Goal: Task Accomplishment & Management: Use online tool/utility

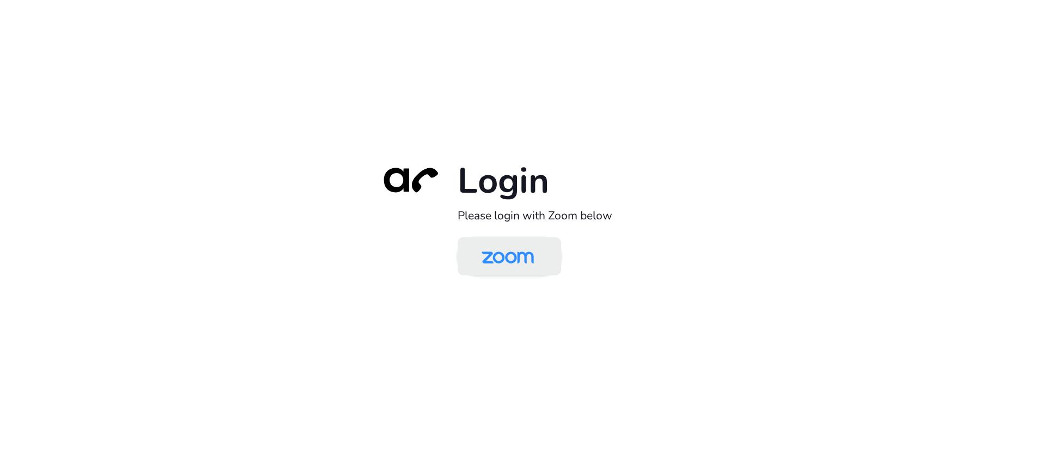
click at [526, 242] on img at bounding box center [507, 257] width 75 height 35
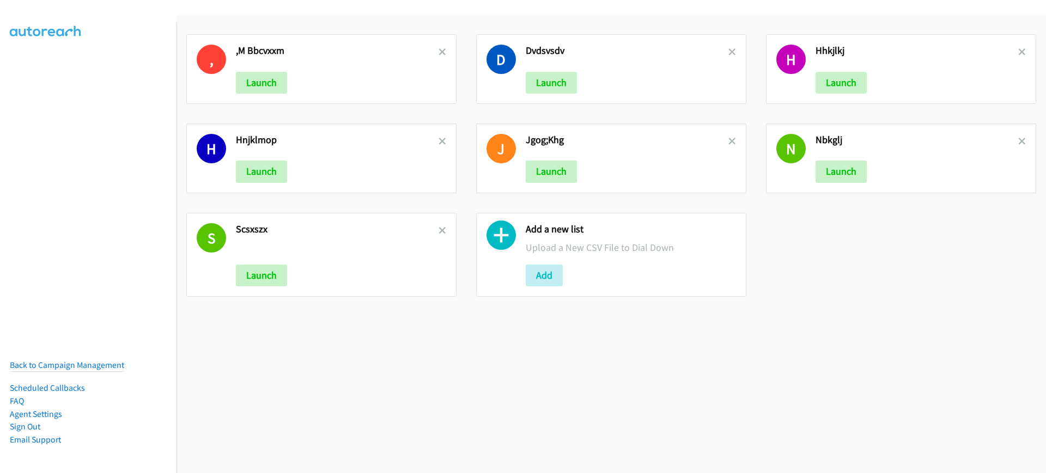
click at [549, 262] on div "Add a new list Upload a New CSV File to Dial Down Add" at bounding box center [631, 255] width 210 height 64
click at [538, 273] on button "Add" at bounding box center [544, 276] width 37 height 22
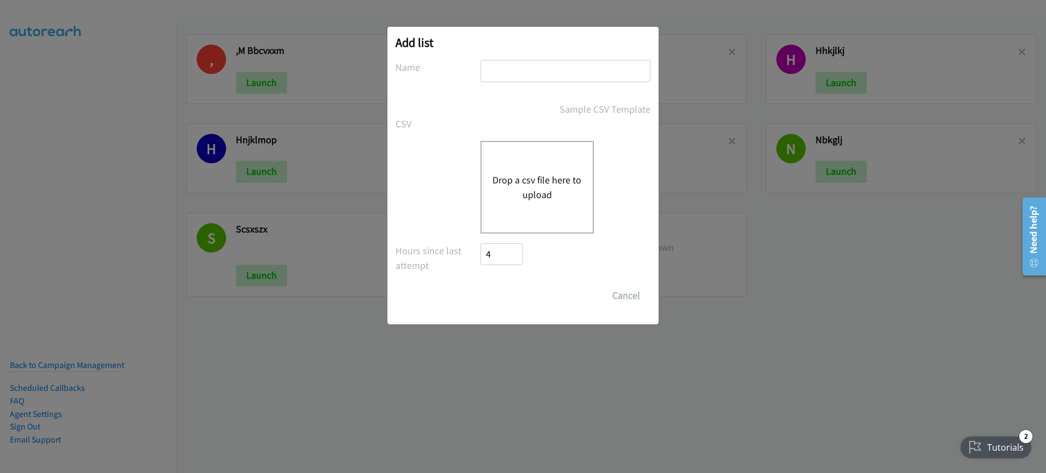
click at [532, 196] on button "Drop a csv file here to upload" at bounding box center [536, 187] width 89 height 29
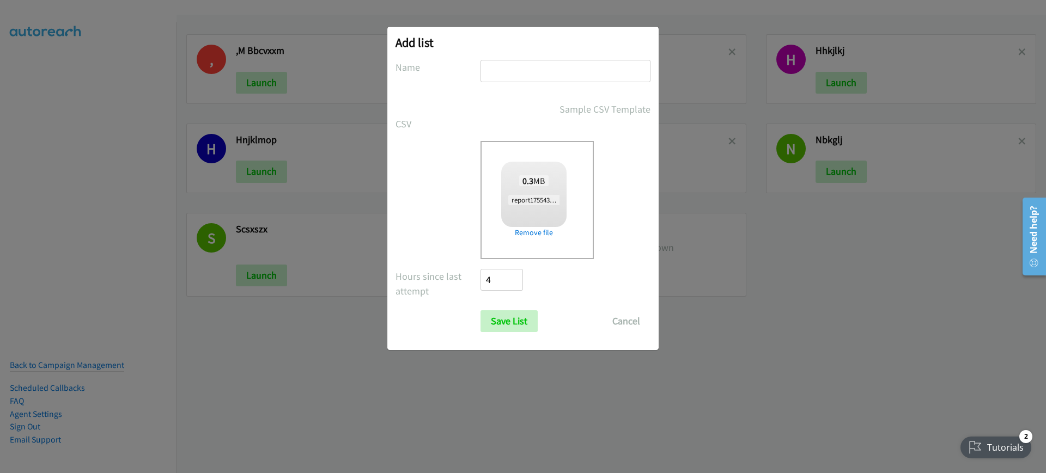
checkbox input "true"
click at [559, 74] on input "text" at bounding box center [565, 71] width 170 height 22
type input "ghjkloiuytr"
click at [507, 319] on input "Save List" at bounding box center [508, 321] width 57 height 22
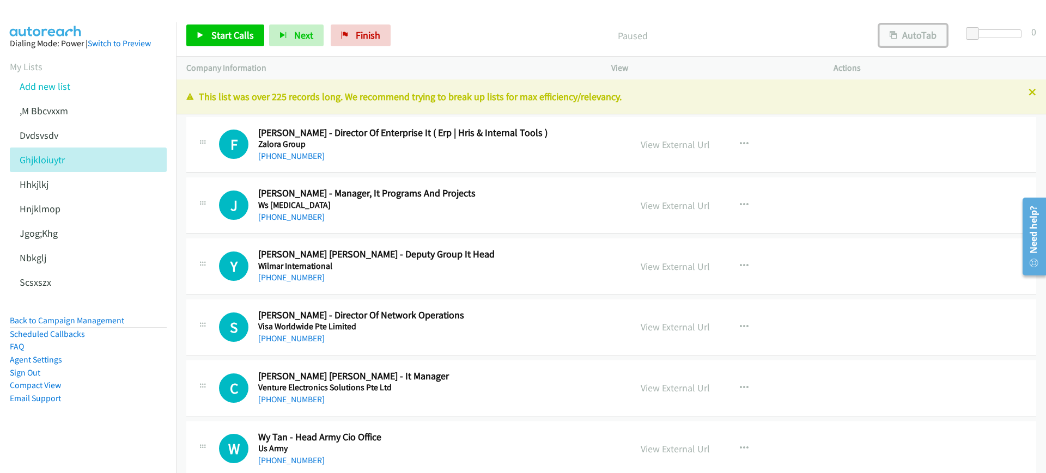
click at [909, 36] on button "AutoTab" at bounding box center [913, 36] width 68 height 22
click at [223, 35] on span "Start Calls" at bounding box center [232, 35] width 42 height 13
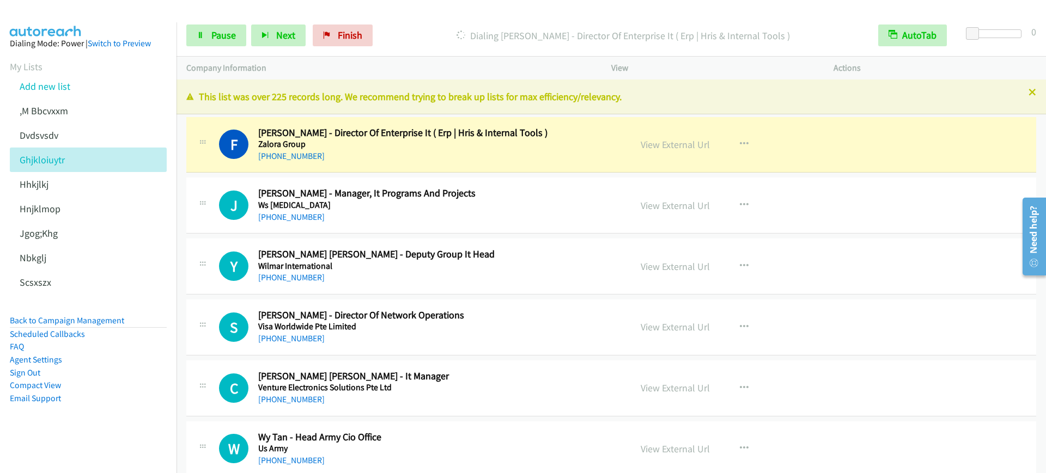
click at [227, 23] on div "Start Calls Pause Next Finish Dialing Frank Dadural - Director Of Enterprise It…" at bounding box center [610, 36] width 869 height 42
click at [208, 33] on link "Pause" at bounding box center [216, 36] width 60 height 22
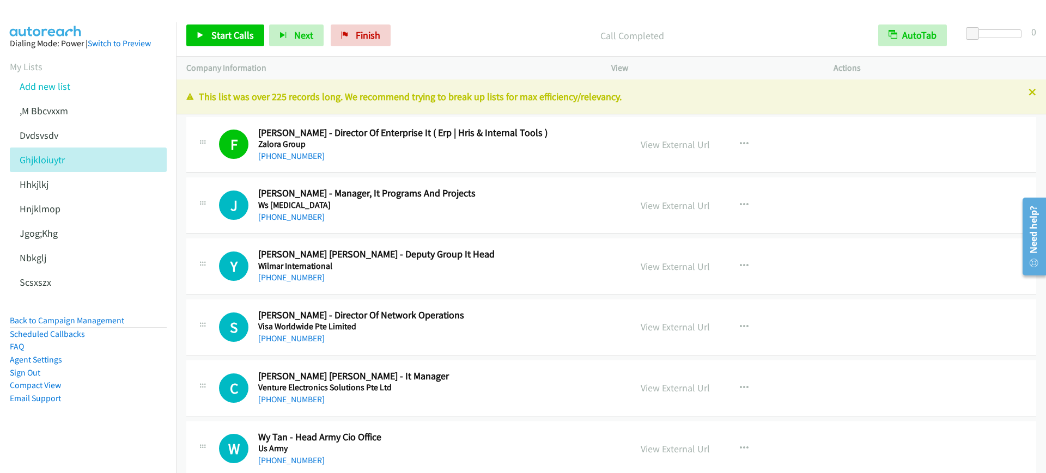
click at [120, 472] on nav "Dialing Mode: Power | Switch to Preview My Lists Add new list ,M Bbcvxxm Dvdsvs…" at bounding box center [88, 258] width 177 height 473
click at [237, 35] on span "Start Calls" at bounding box center [232, 35] width 42 height 13
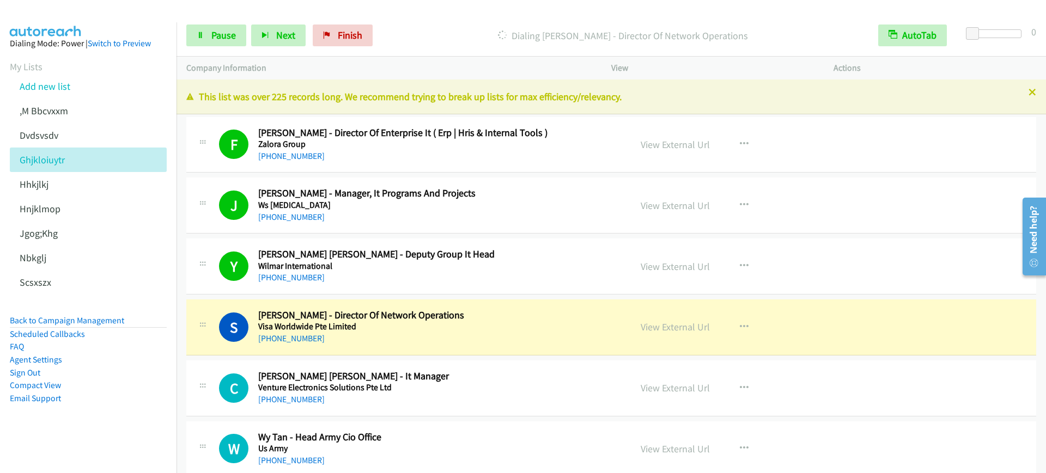
click at [348, 323] on h5 "Visa Worldwide Pte Limited" at bounding box center [437, 326] width 358 height 11
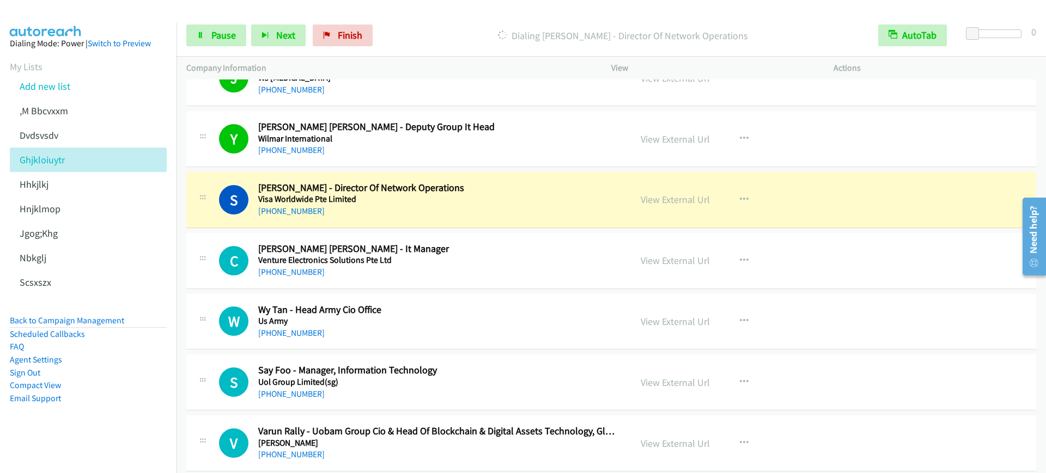
scroll to position [136, 0]
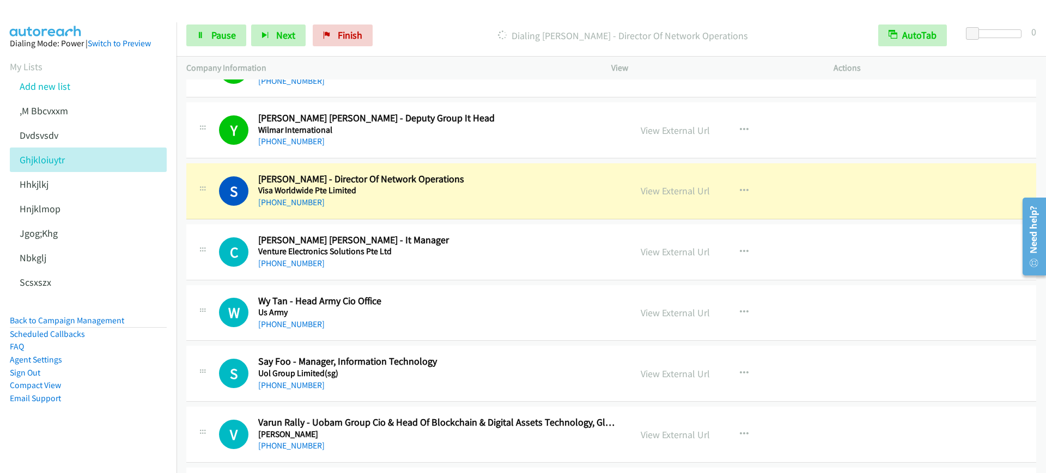
drag, startPoint x: 946, startPoint y: 199, endPoint x: 579, endPoint y: 472, distance: 456.7
click at [957, 179] on div "S Callback Scheduled Susan Yeo - Director Of Network Operations Visa Worldwide …" at bounding box center [611, 191] width 850 height 56
click at [188, 33] on link "Pause" at bounding box center [216, 36] width 60 height 22
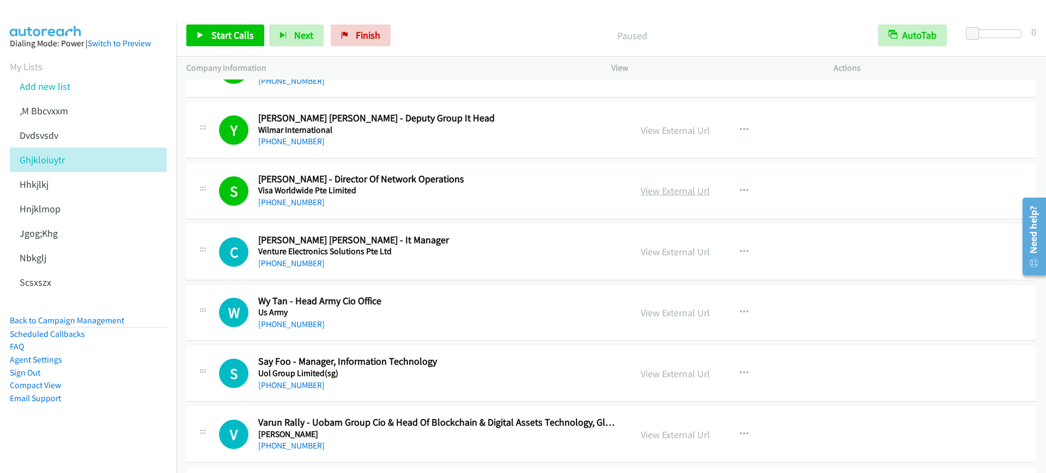
click at [695, 191] on link "View External Url" at bounding box center [675, 191] width 69 height 13
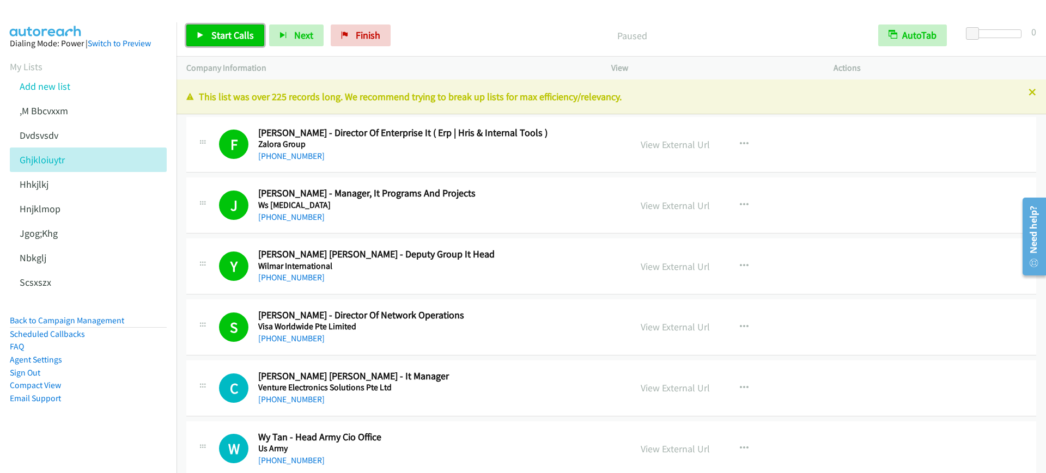
click at [205, 35] on link "Start Calls" at bounding box center [225, 36] width 78 height 22
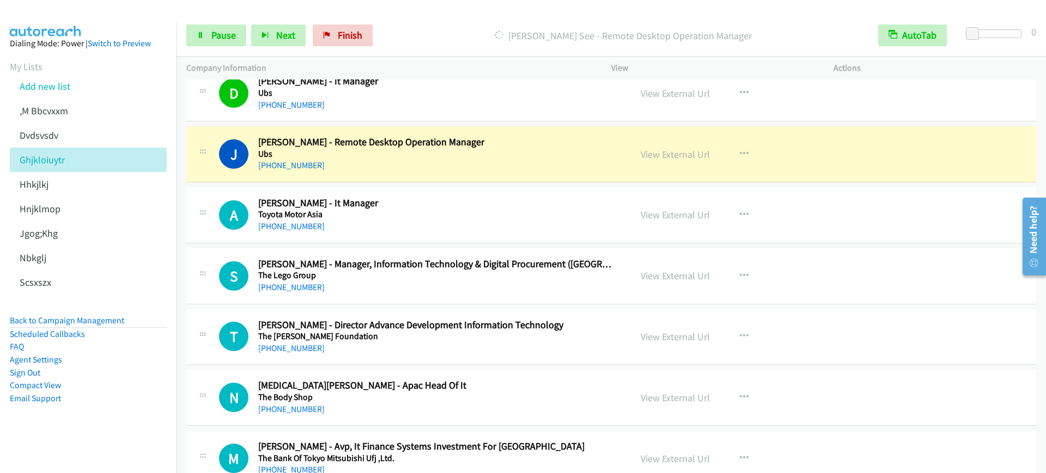
scroll to position [1089, 0]
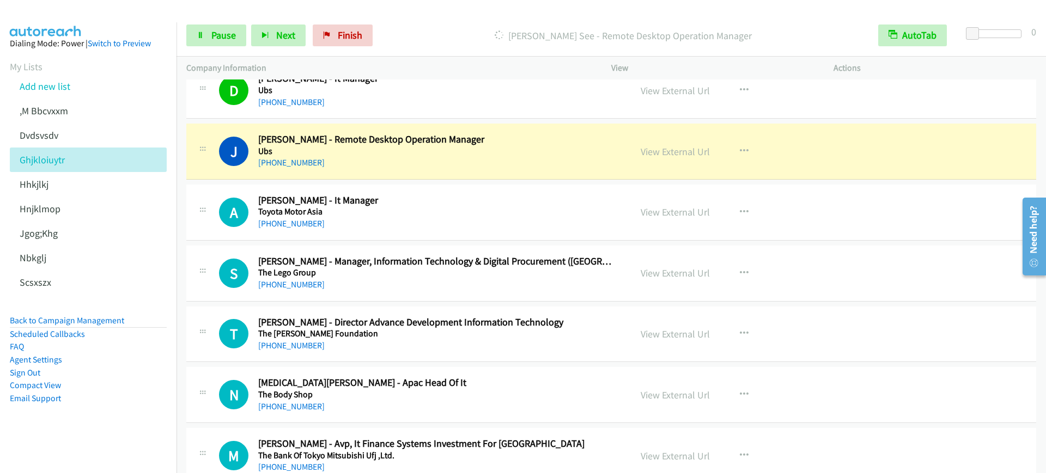
click at [368, 156] on div "[PHONE_NUMBER]" at bounding box center [437, 162] width 358 height 13
click at [204, 36] on icon at bounding box center [201, 36] width 8 height 8
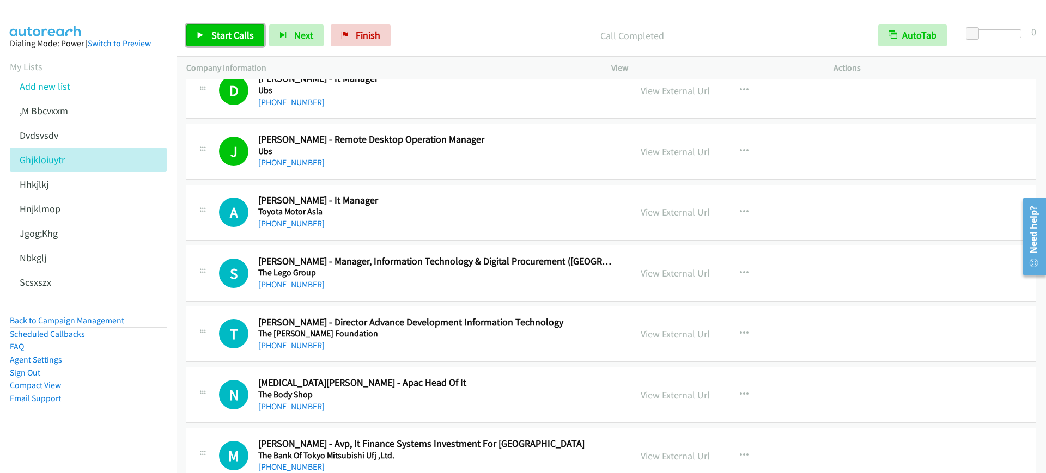
click at [240, 42] on link "Start Calls" at bounding box center [225, 36] width 78 height 22
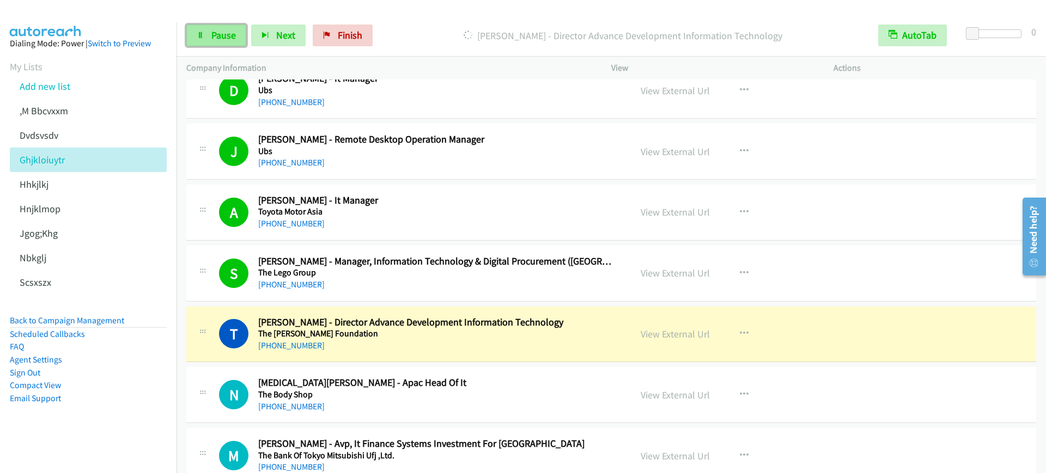
click at [211, 44] on link "Pause" at bounding box center [216, 36] width 60 height 22
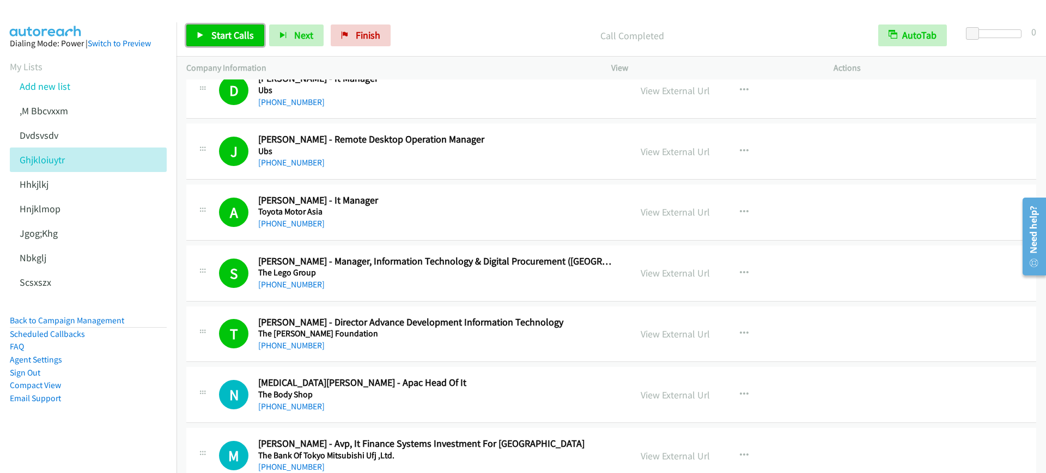
click at [222, 32] on span "Start Calls" at bounding box center [232, 35] width 42 height 13
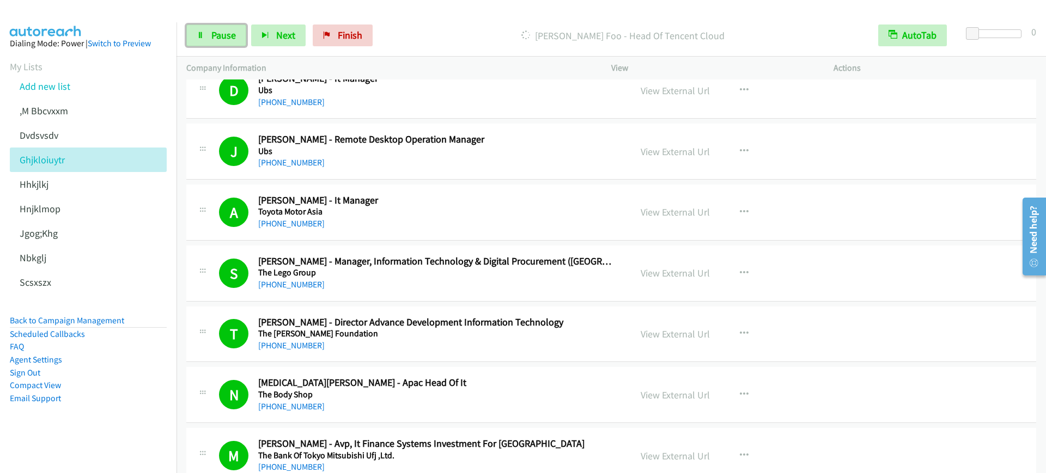
click at [190, 31] on link "Pause" at bounding box center [216, 36] width 60 height 22
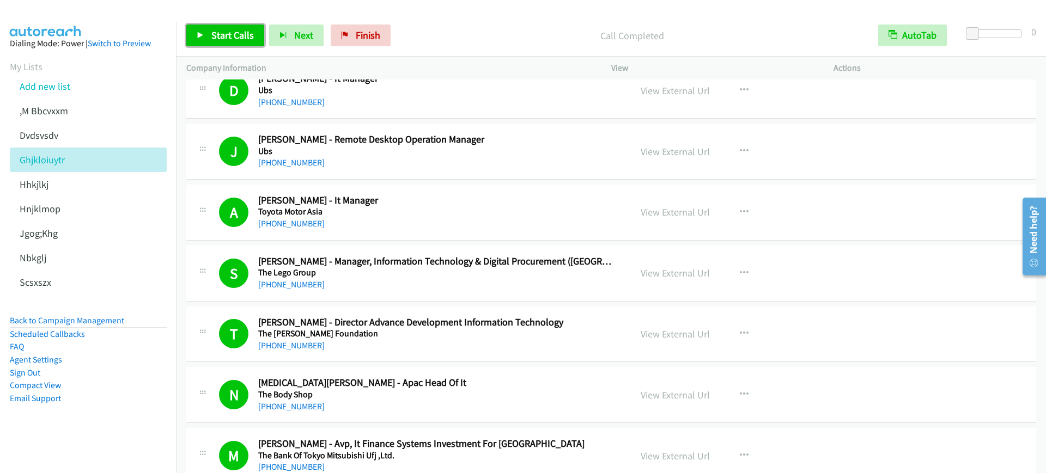
click at [221, 34] on span "Start Calls" at bounding box center [232, 35] width 42 height 13
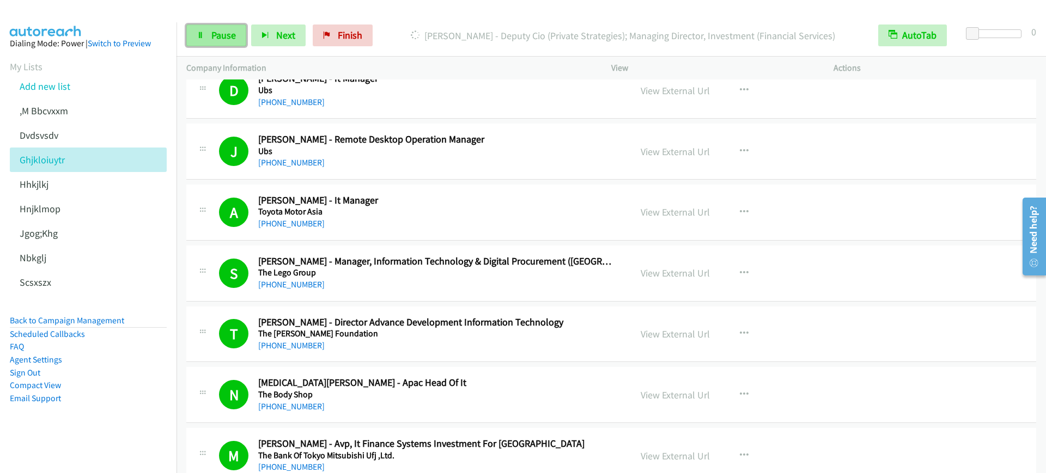
click at [219, 39] on span "Pause" at bounding box center [223, 35] width 25 height 13
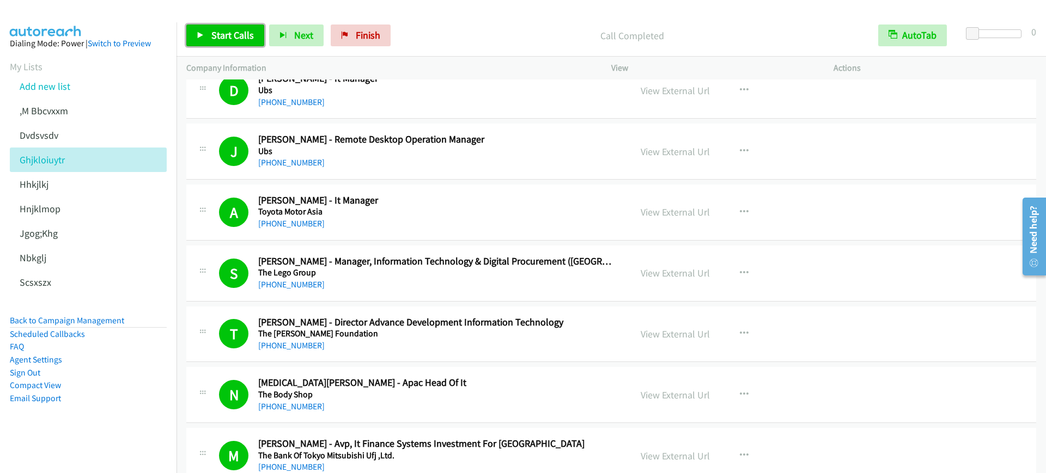
click at [232, 36] on span "Start Calls" at bounding box center [232, 35] width 42 height 13
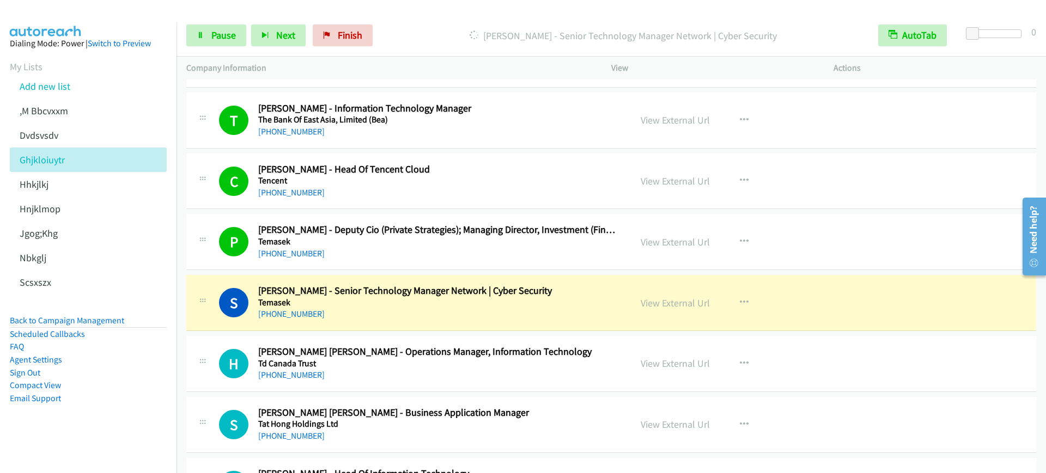
scroll to position [1634, 0]
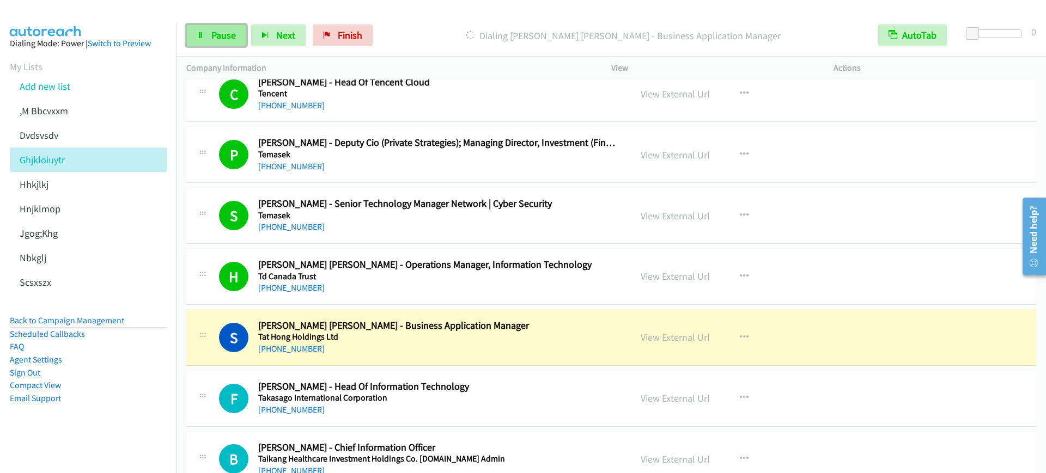
click at [212, 35] on span "Pause" at bounding box center [223, 35] width 25 height 13
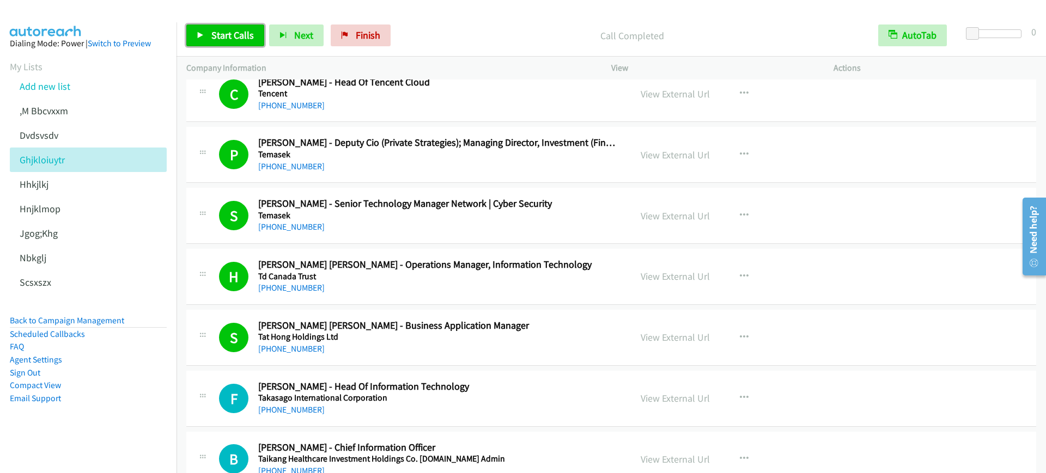
click at [209, 31] on link "Start Calls" at bounding box center [225, 36] width 78 height 22
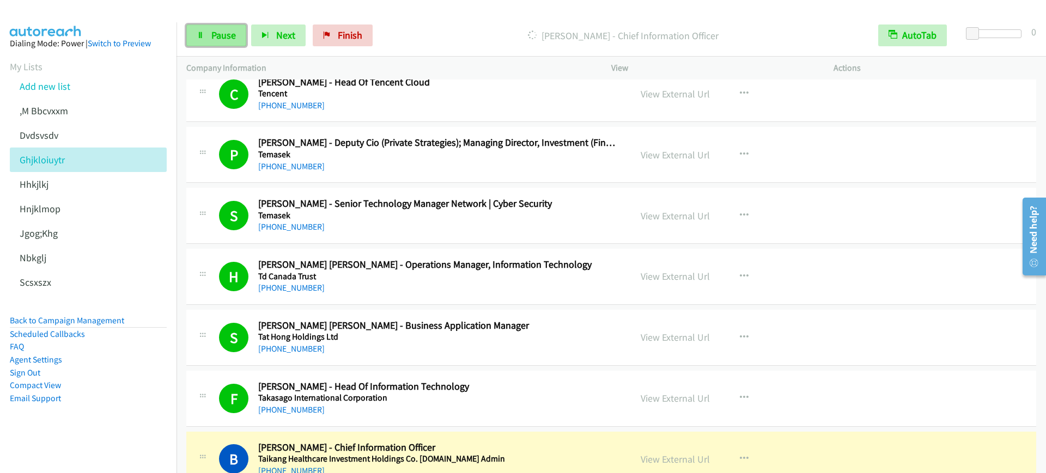
click at [243, 36] on link "Pause" at bounding box center [216, 36] width 60 height 22
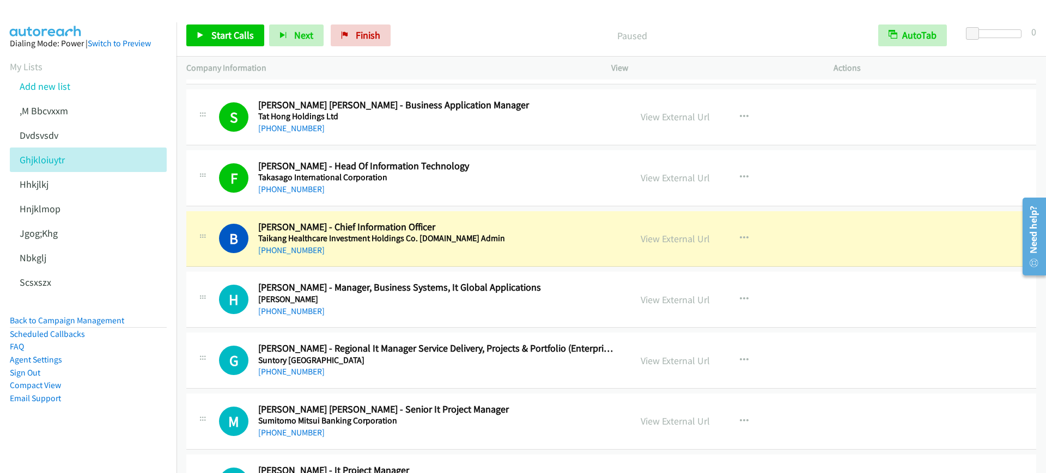
scroll to position [1975, 0]
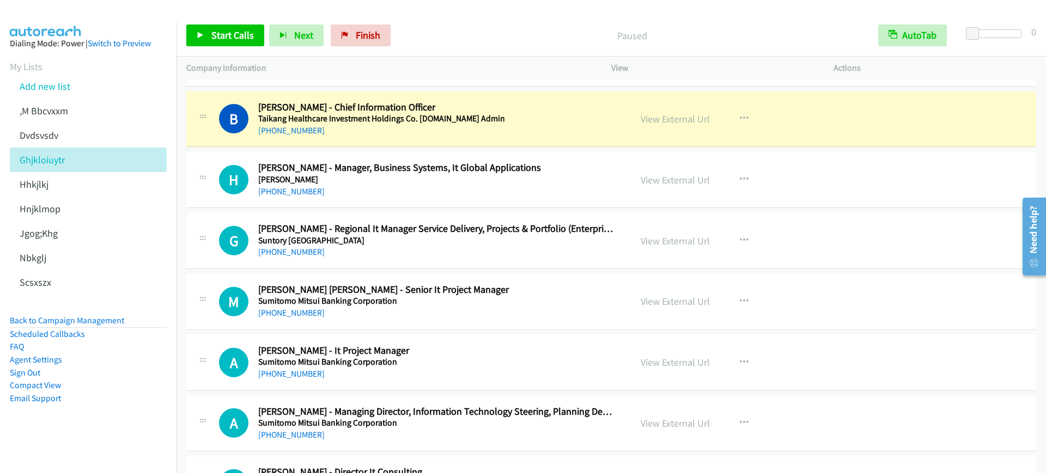
click at [377, 128] on div "[PHONE_NUMBER]" at bounding box center [437, 130] width 358 height 13
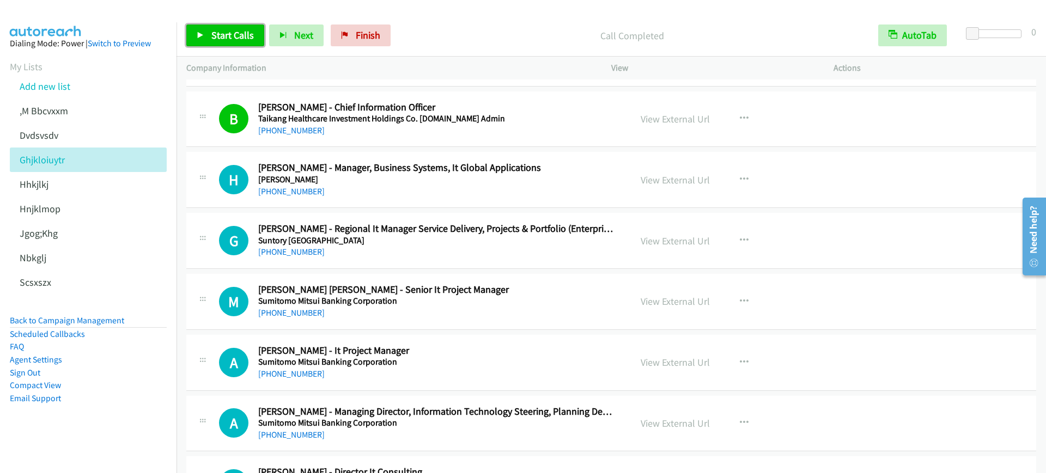
click at [218, 31] on span "Start Calls" at bounding box center [232, 35] width 42 height 13
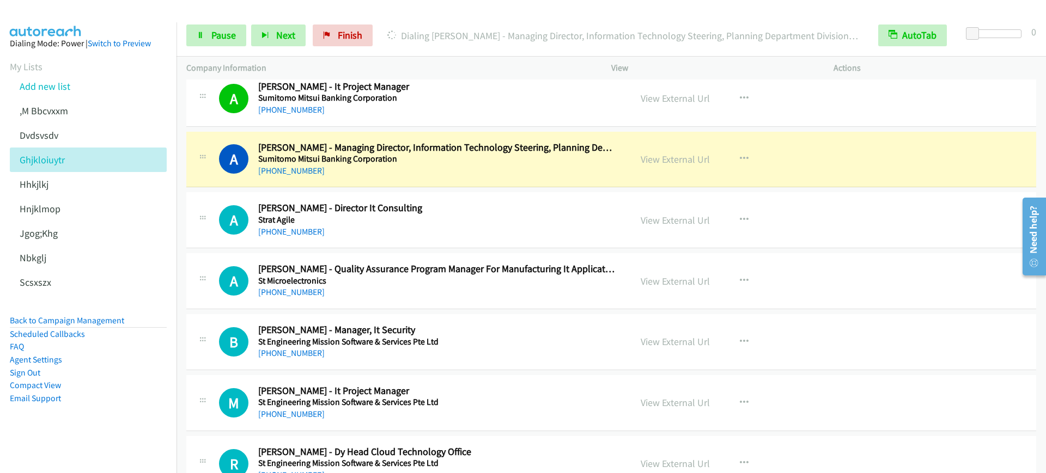
scroll to position [2247, 0]
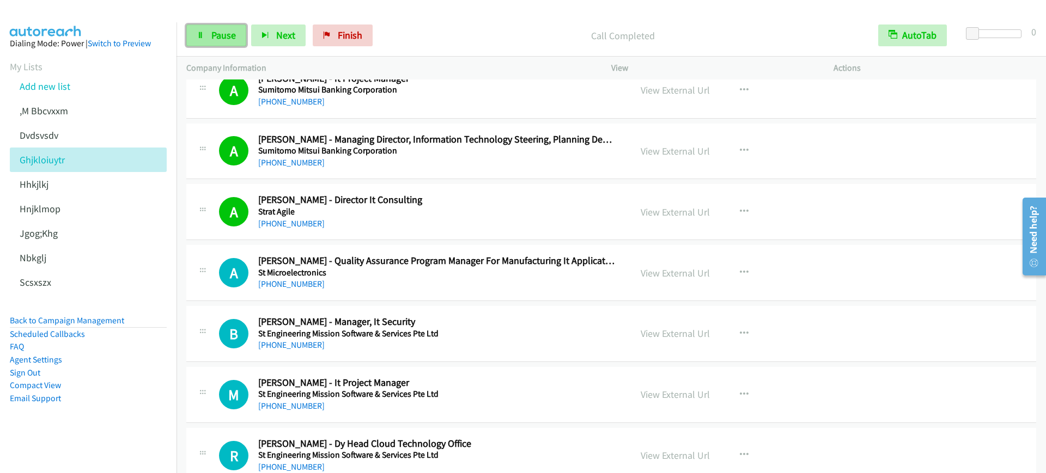
click at [215, 39] on span "Pause" at bounding box center [223, 35] width 25 height 13
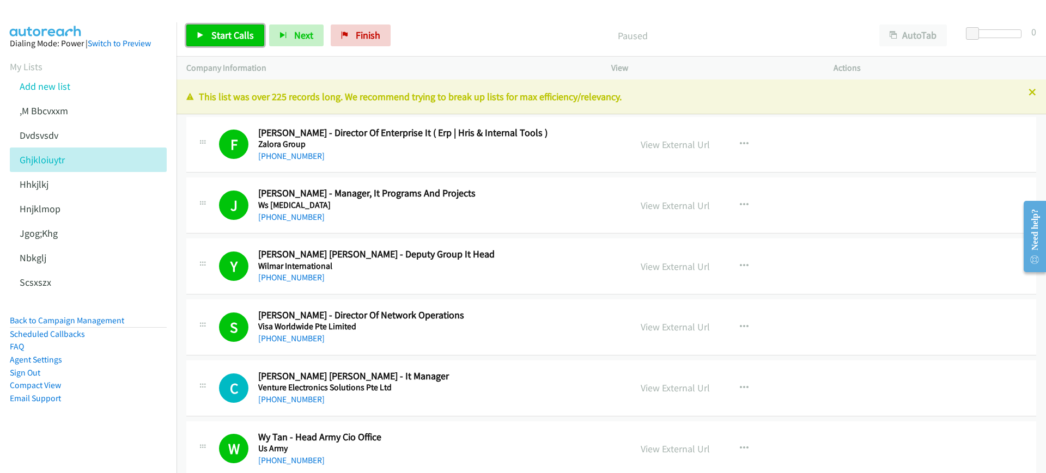
click at [230, 34] on span "Start Calls" at bounding box center [232, 35] width 42 height 13
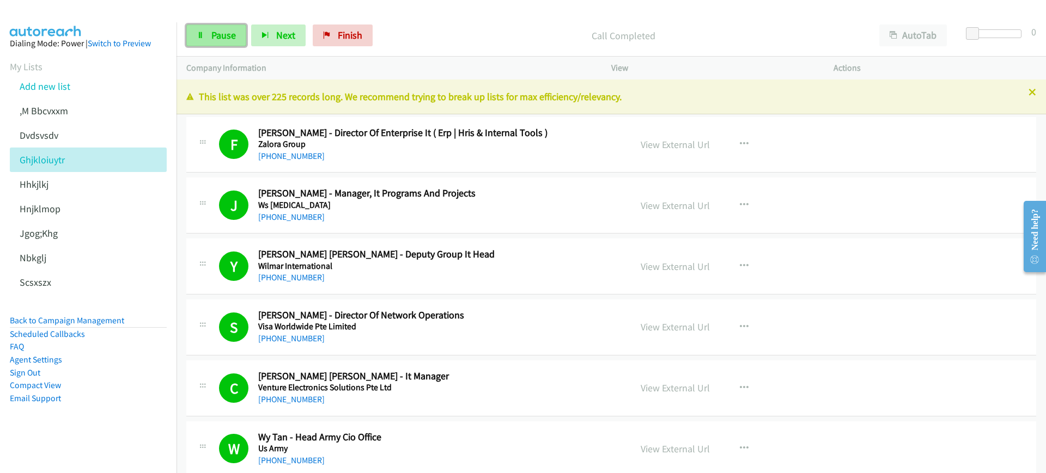
click at [205, 36] on link "Pause" at bounding box center [216, 36] width 60 height 22
click at [205, 36] on link "Start Calls" at bounding box center [225, 36] width 78 height 22
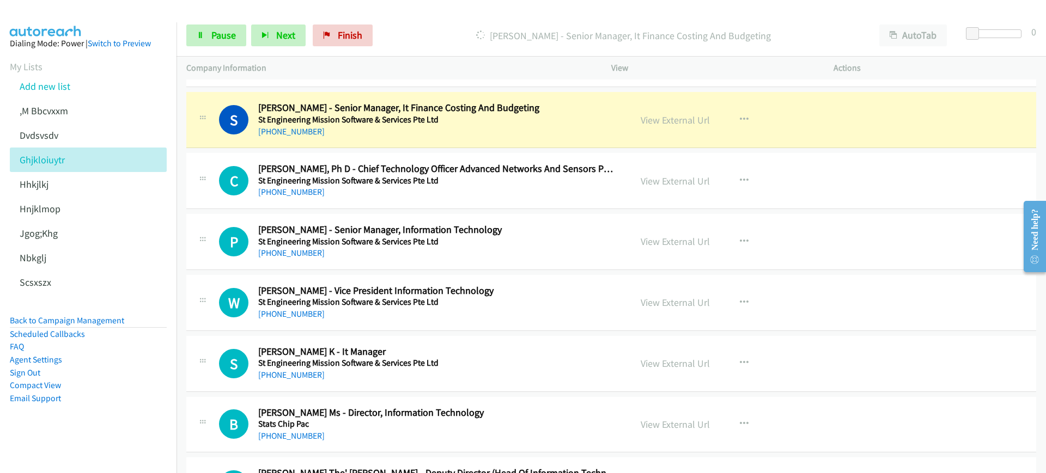
scroll to position [2655, 0]
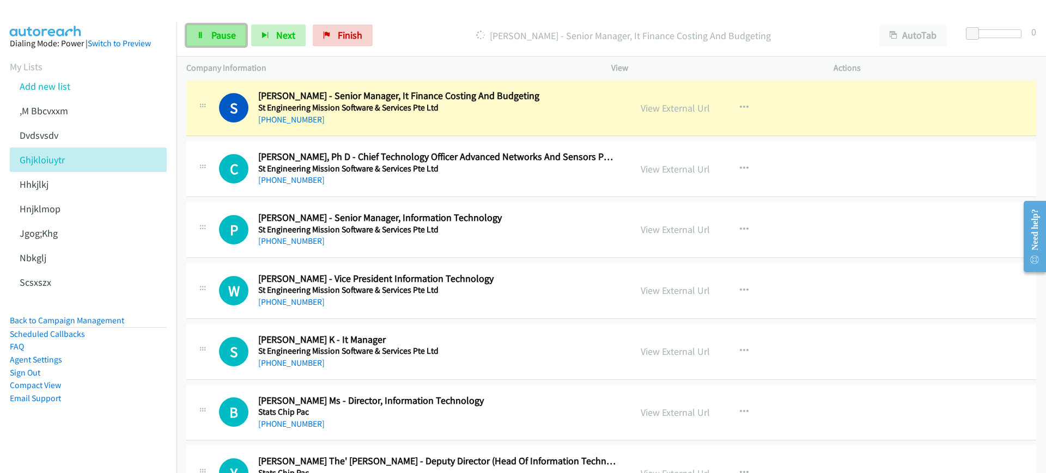
click at [215, 36] on span "Pause" at bounding box center [223, 35] width 25 height 13
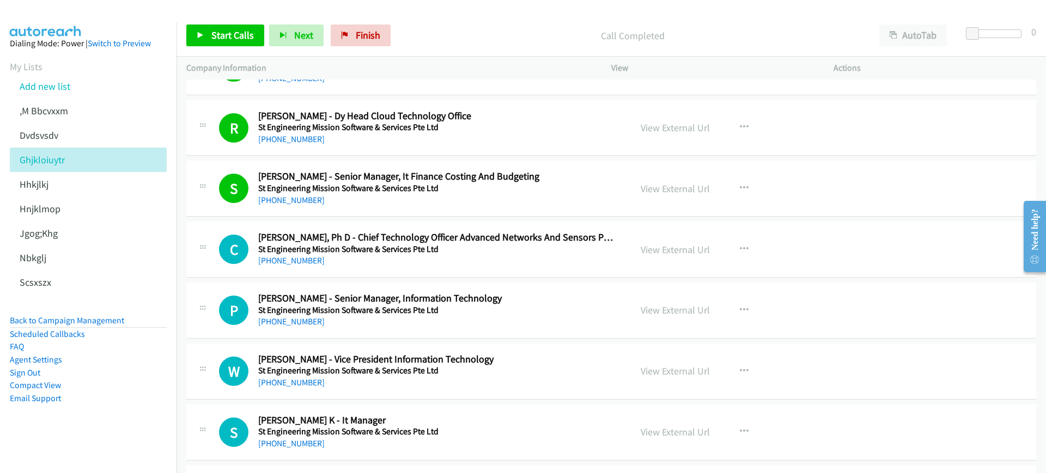
scroll to position [2383, 0]
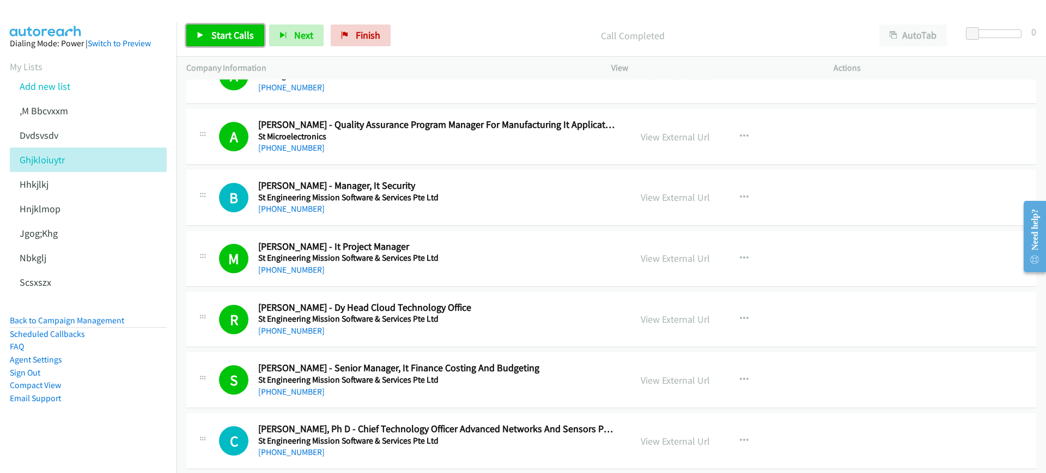
click at [242, 40] on span "Start Calls" at bounding box center [232, 35] width 42 height 13
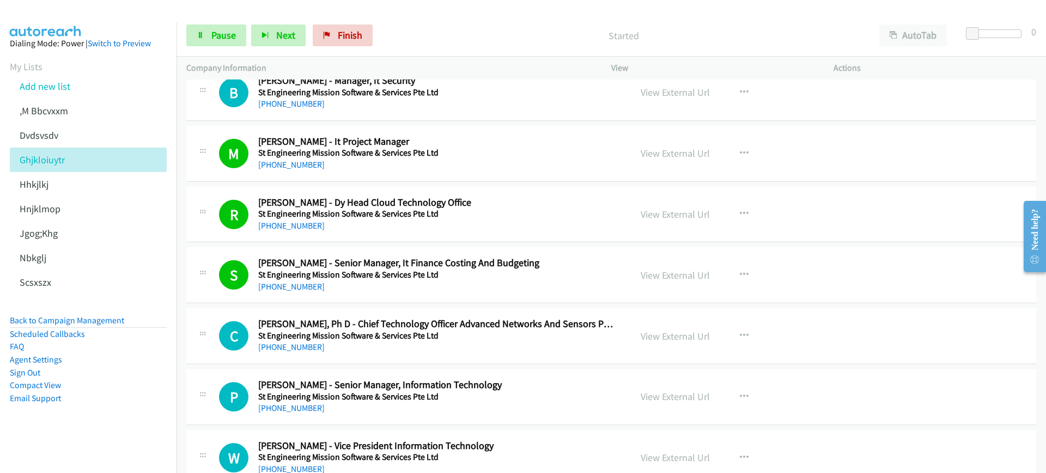
scroll to position [2519, 0]
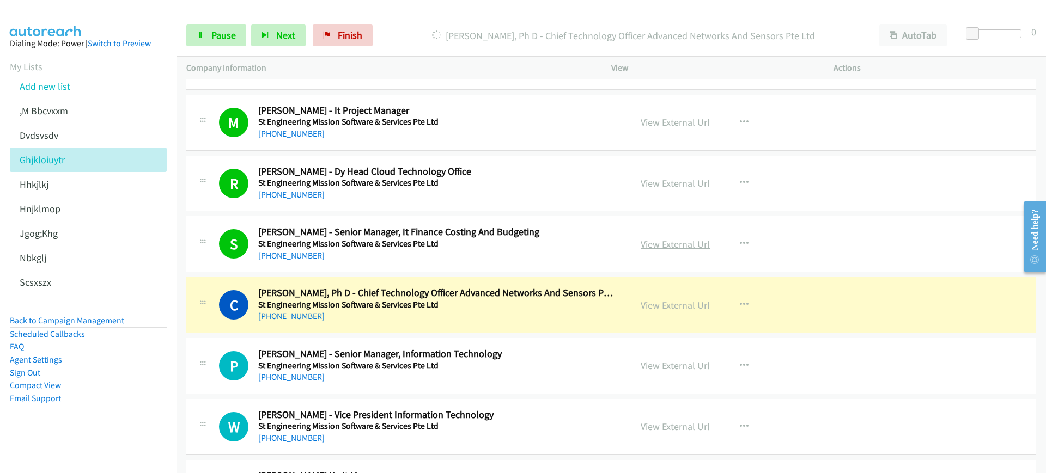
click at [686, 246] on link "View External Url" at bounding box center [675, 244] width 69 height 13
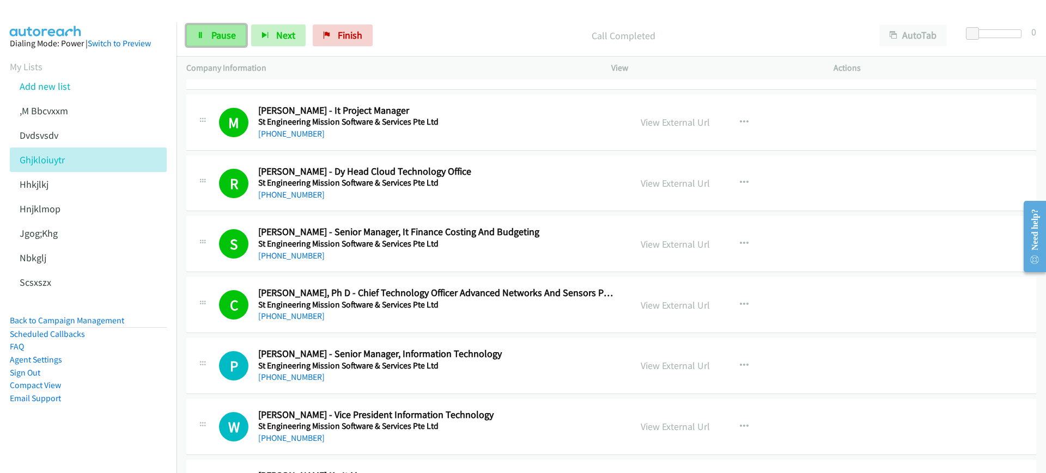
click at [212, 26] on link "Pause" at bounding box center [216, 36] width 60 height 22
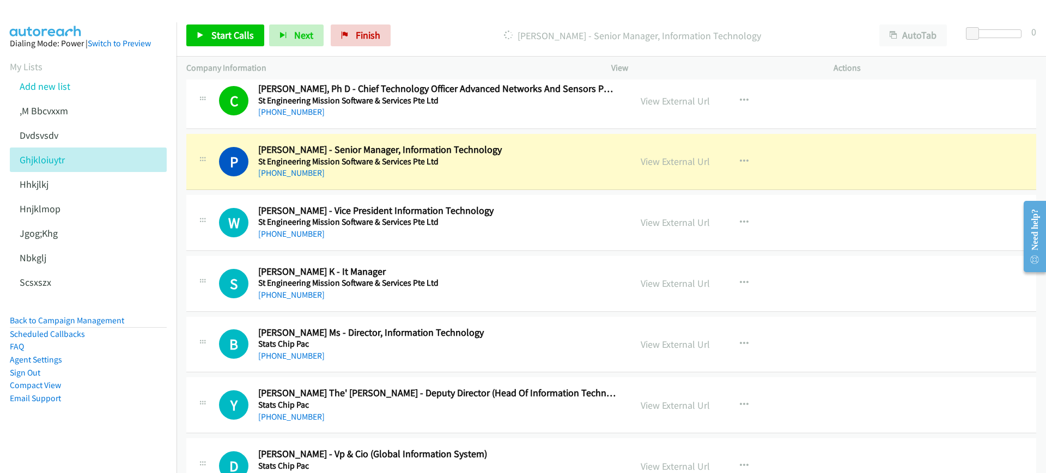
scroll to position [2792, 0]
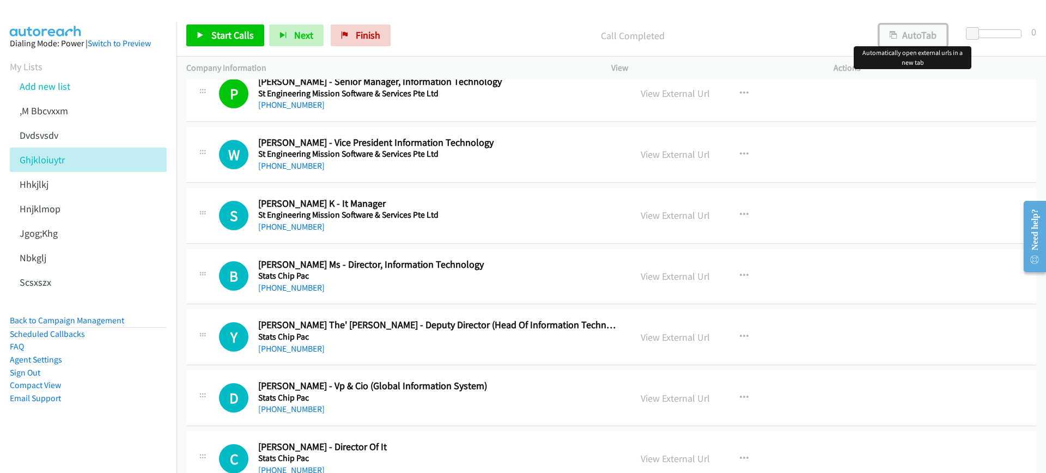
drag, startPoint x: 928, startPoint y: 26, endPoint x: 742, endPoint y: 42, distance: 187.0
click at [928, 27] on button "AutoTab" at bounding box center [913, 36] width 68 height 22
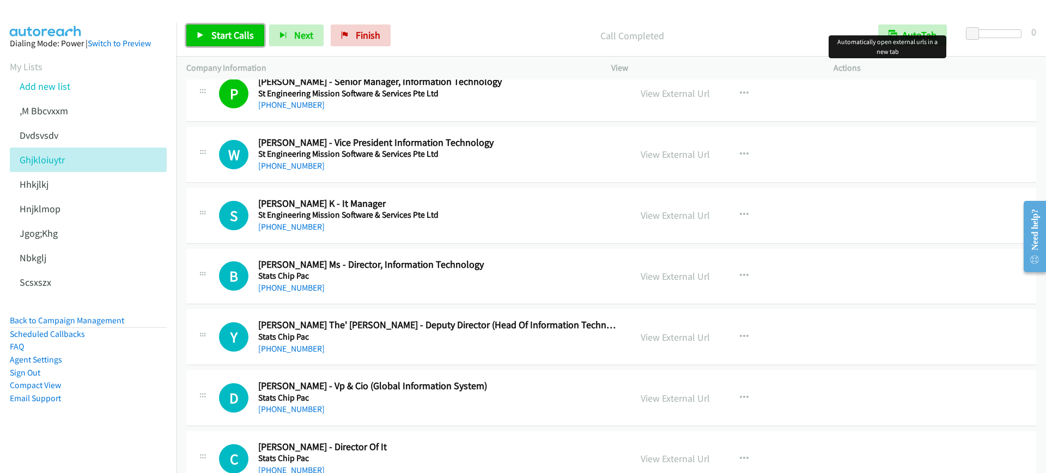
click at [246, 33] on span "Start Calls" at bounding box center [232, 35] width 42 height 13
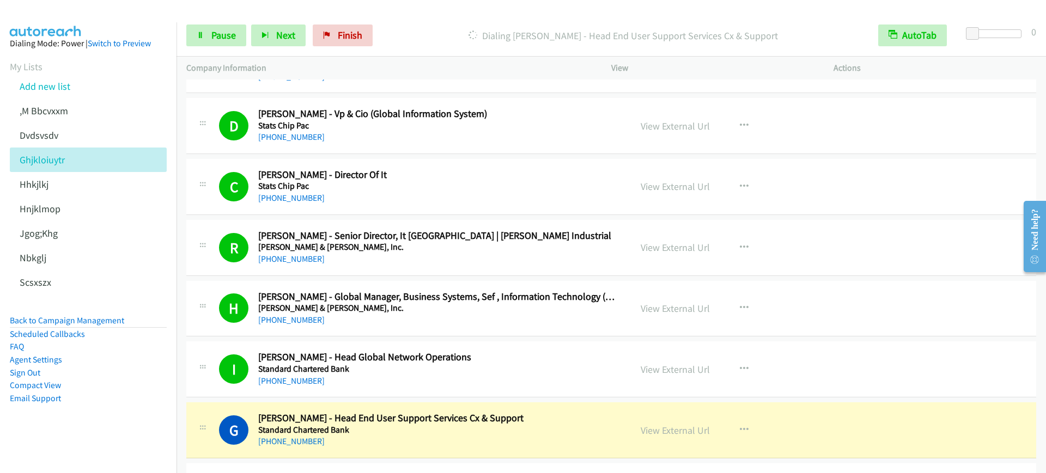
scroll to position [3268, 0]
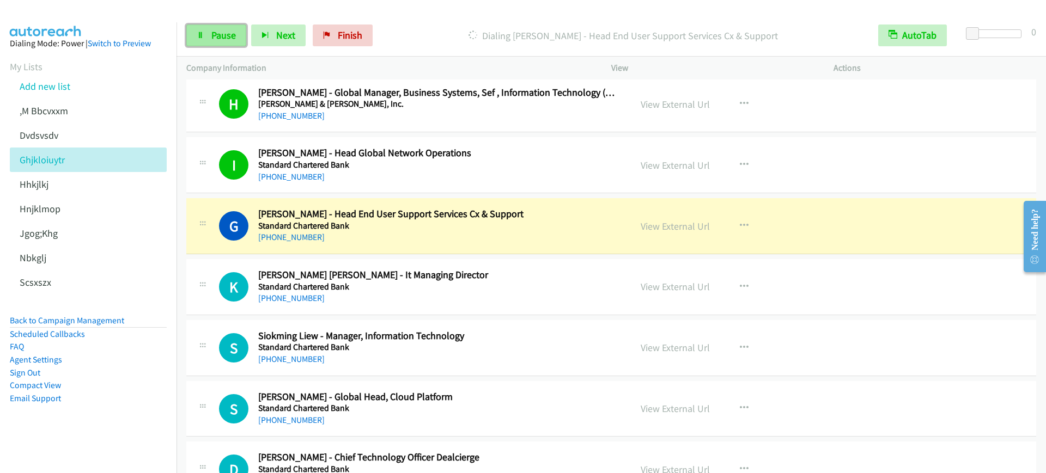
click at [213, 36] on span "Pause" at bounding box center [223, 35] width 25 height 13
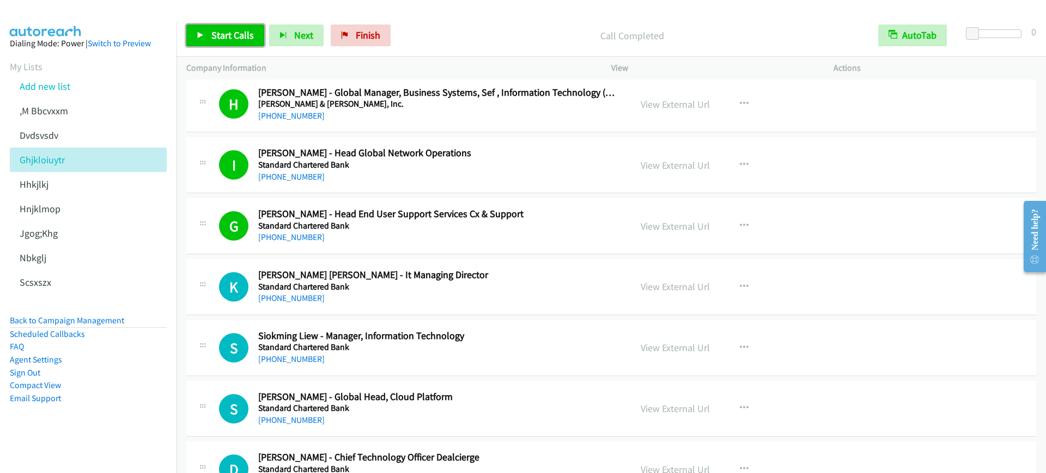
click at [217, 27] on link "Start Calls" at bounding box center [225, 36] width 78 height 22
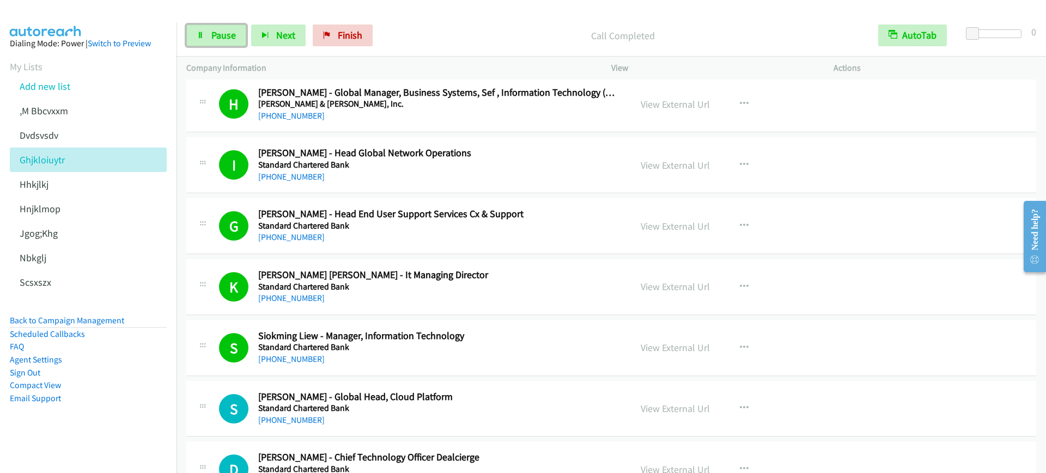
click at [221, 40] on span "Pause" at bounding box center [223, 35] width 25 height 13
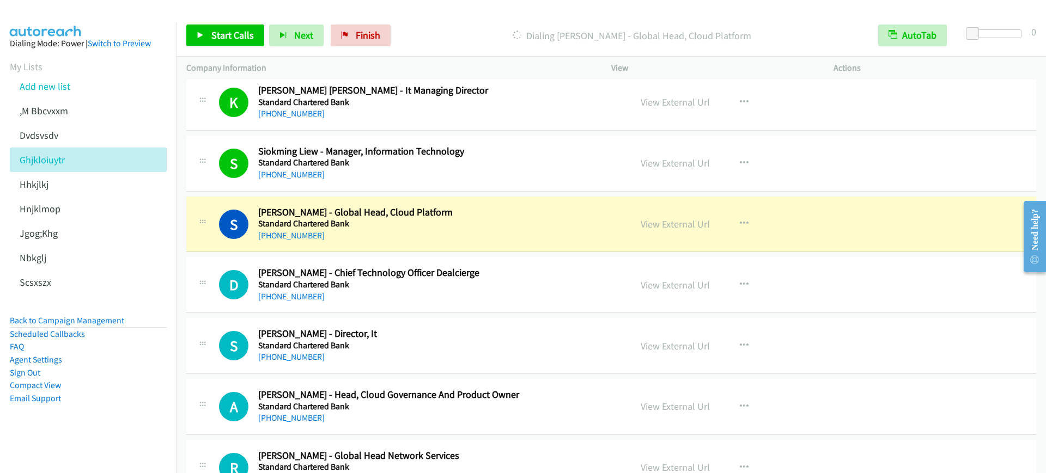
scroll to position [3541, 0]
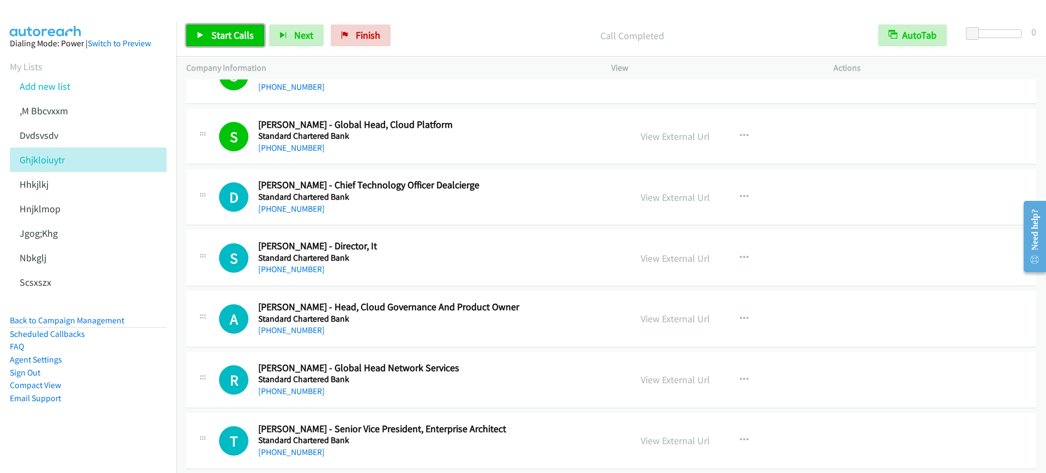
click at [250, 34] on span "Start Calls" at bounding box center [232, 35] width 42 height 13
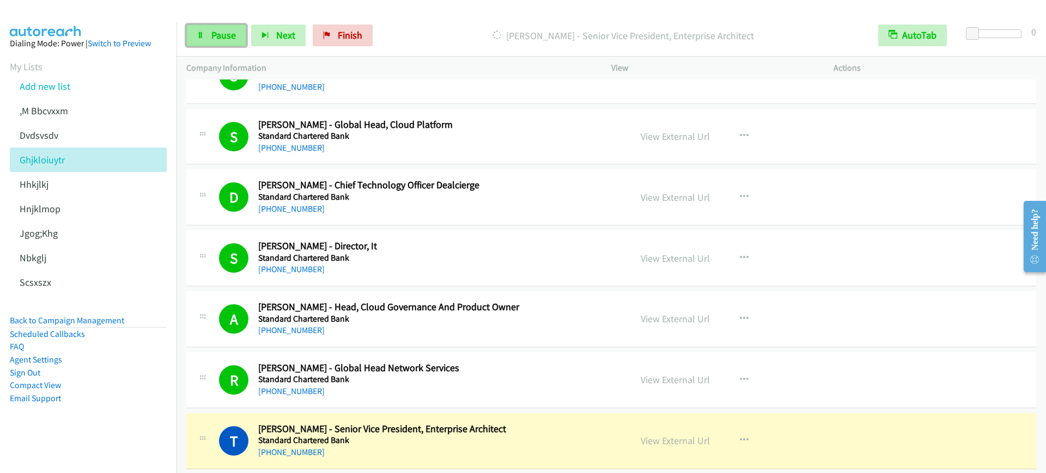
click at [217, 41] on span "Pause" at bounding box center [223, 35] width 25 height 13
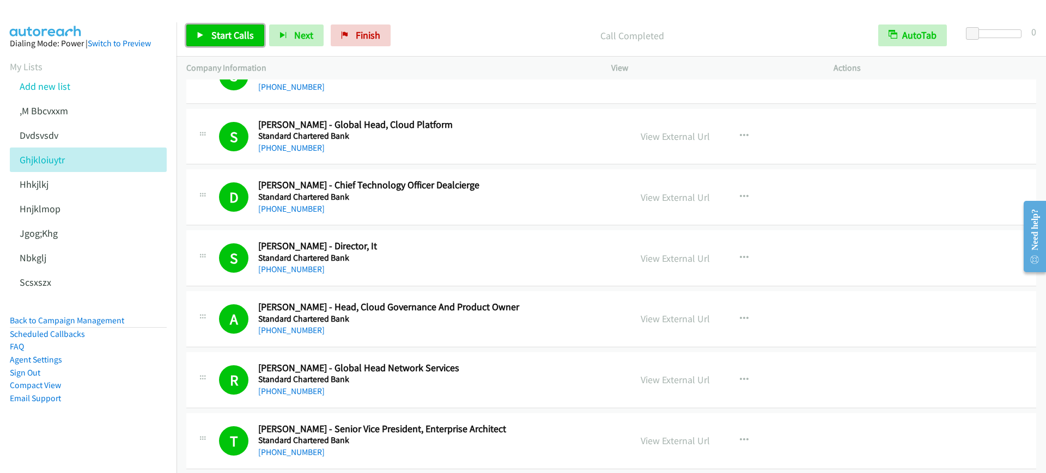
click at [222, 32] on span "Start Calls" at bounding box center [232, 35] width 42 height 13
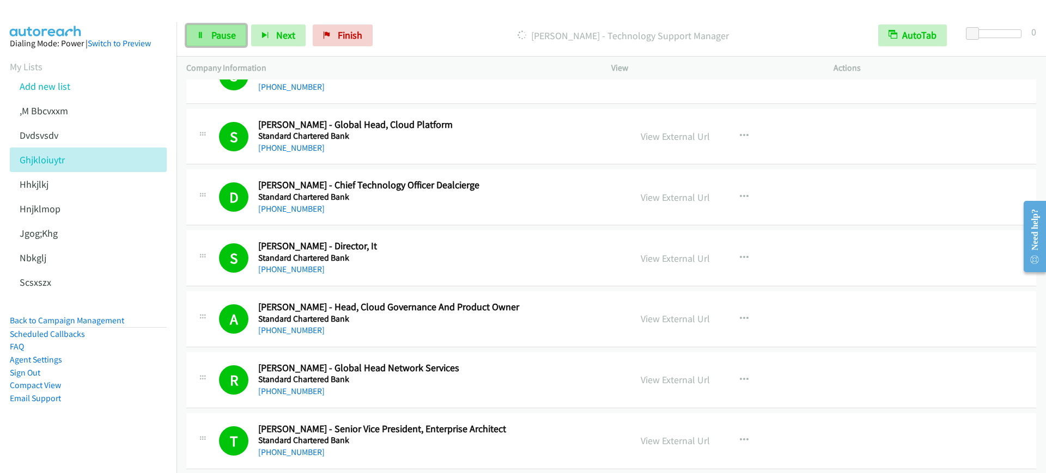
click at [206, 41] on link "Pause" at bounding box center [216, 36] width 60 height 22
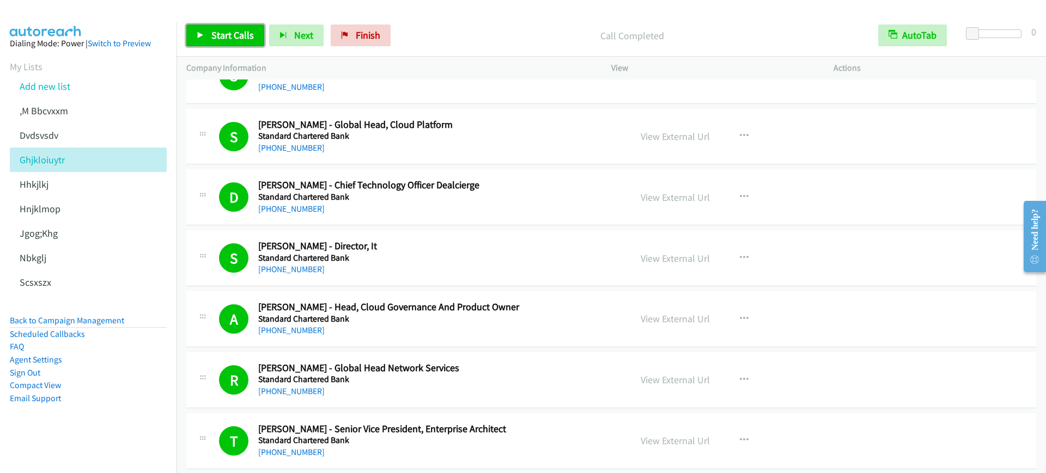
click at [205, 33] on link "Start Calls" at bounding box center [225, 36] width 78 height 22
click at [226, 31] on span "Pause" at bounding box center [223, 35] width 25 height 13
click at [226, 35] on span "Start Calls" at bounding box center [232, 35] width 42 height 13
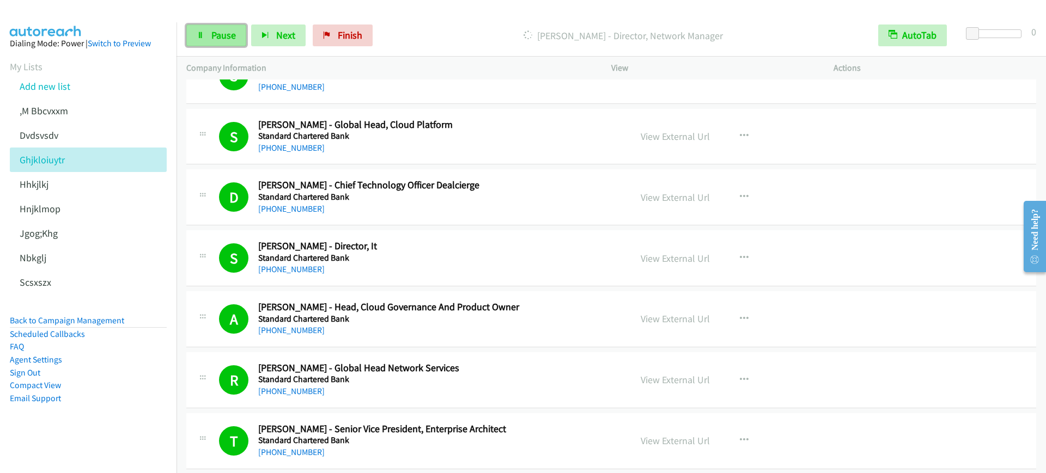
click at [216, 45] on link "Pause" at bounding box center [216, 36] width 60 height 22
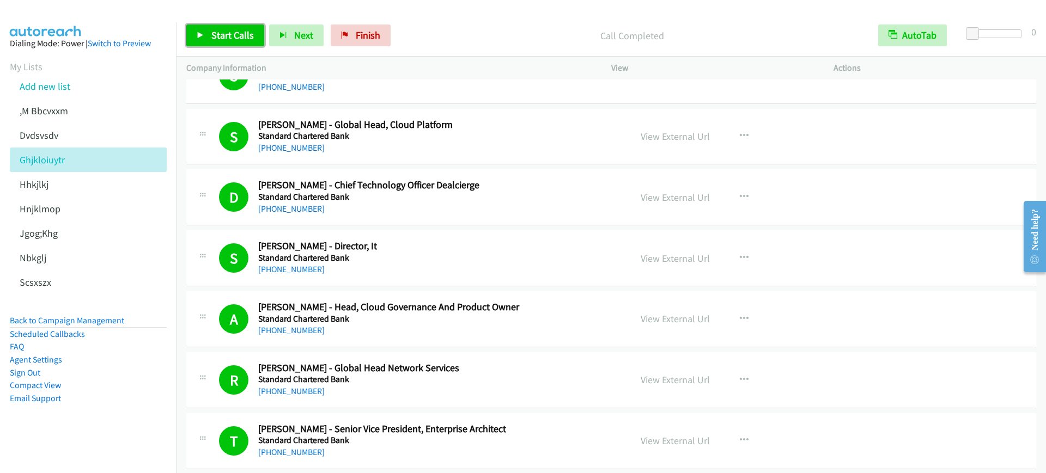
click at [214, 35] on span "Start Calls" at bounding box center [232, 35] width 42 height 13
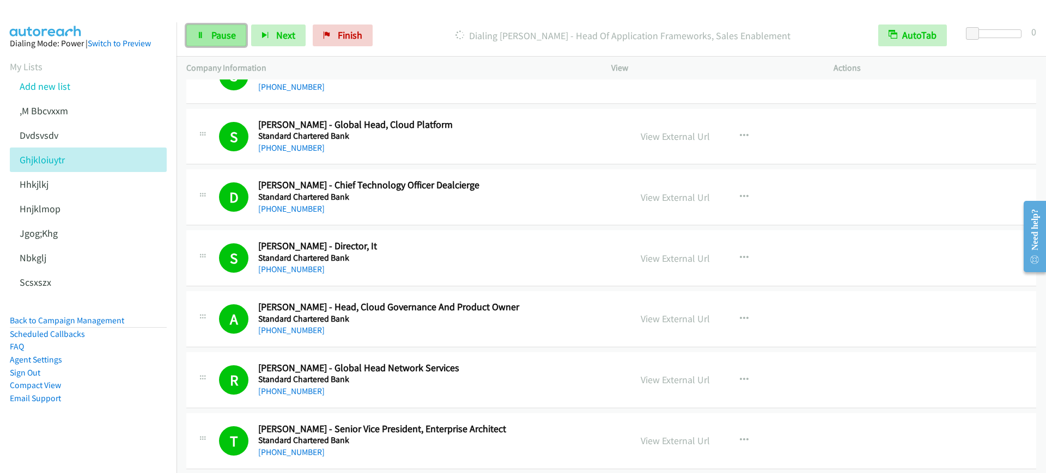
click at [212, 40] on span "Pause" at bounding box center [223, 35] width 25 height 13
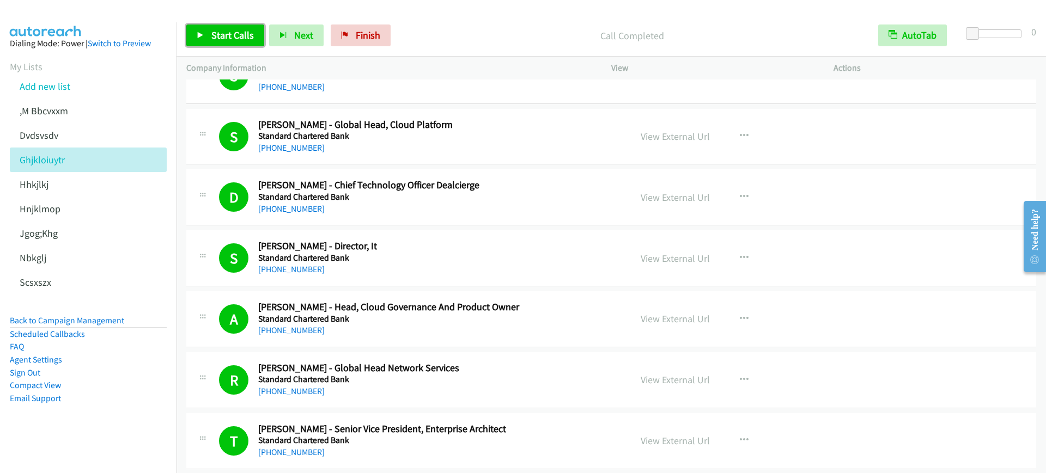
click at [197, 32] on icon at bounding box center [201, 36] width 8 height 8
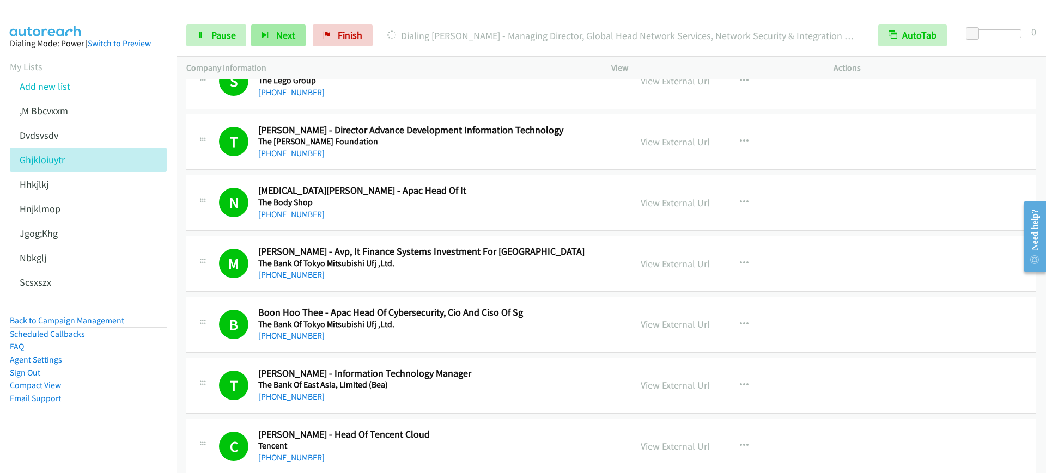
scroll to position [953, 0]
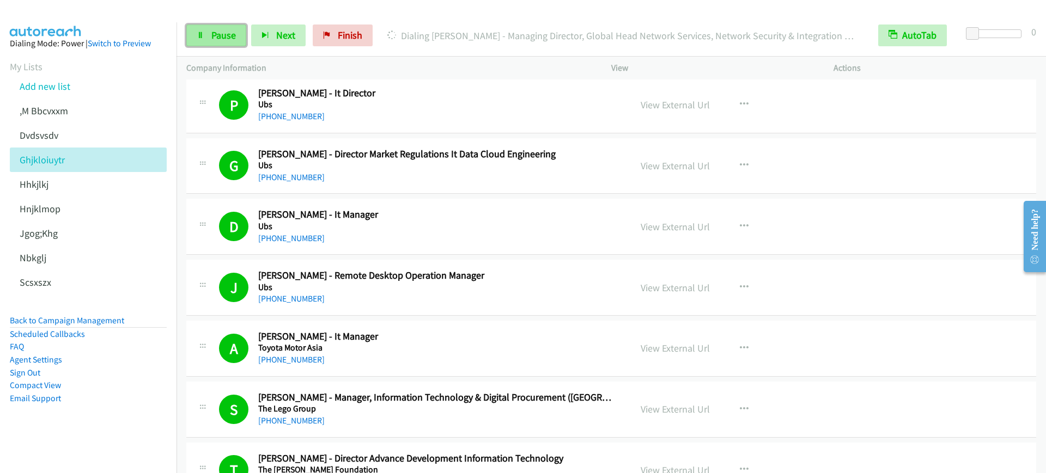
click at [228, 40] on span "Pause" at bounding box center [223, 35] width 25 height 13
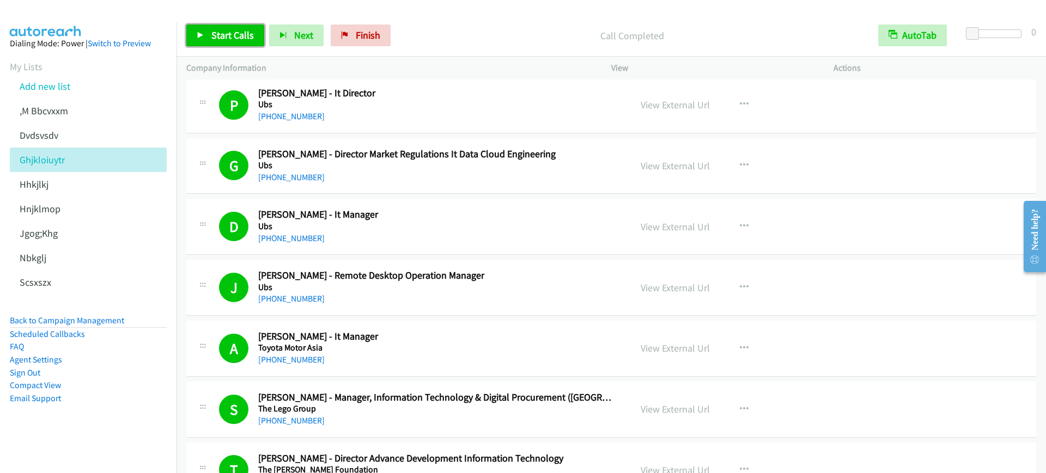
click at [221, 29] on span "Start Calls" at bounding box center [232, 35] width 42 height 13
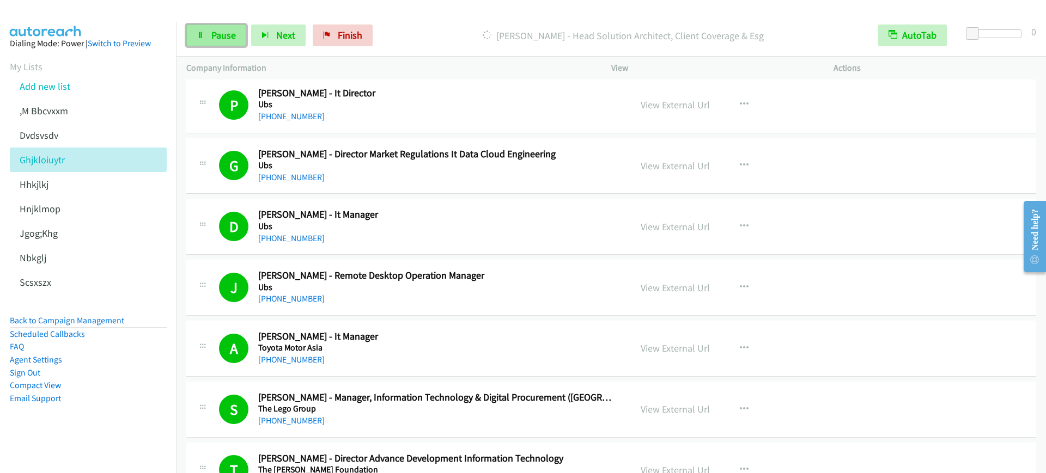
drag, startPoint x: 214, startPoint y: 32, endPoint x: 219, endPoint y: 41, distance: 10.3
click at [214, 32] on span "Pause" at bounding box center [223, 35] width 25 height 13
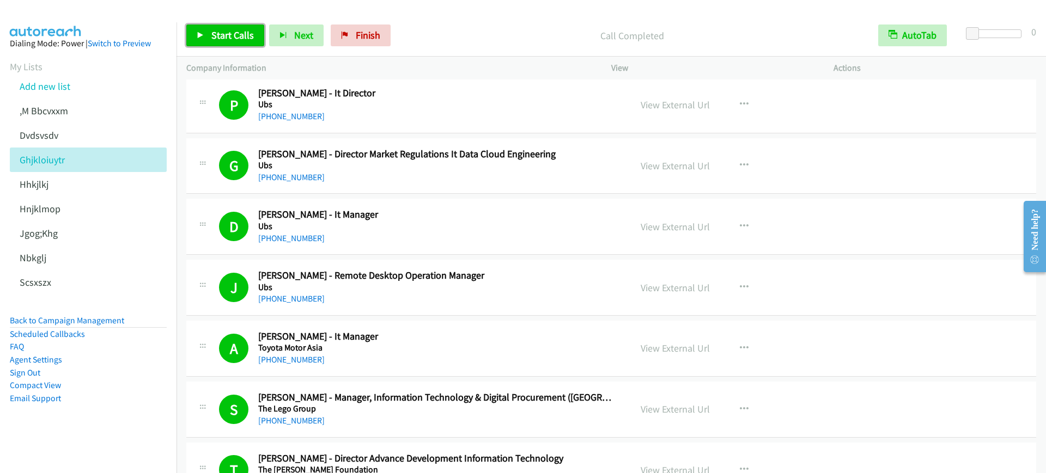
click at [209, 36] on link "Start Calls" at bounding box center [225, 36] width 78 height 22
click at [212, 28] on link "Pause" at bounding box center [216, 36] width 60 height 22
click at [240, 33] on span "Start Calls" at bounding box center [232, 35] width 42 height 13
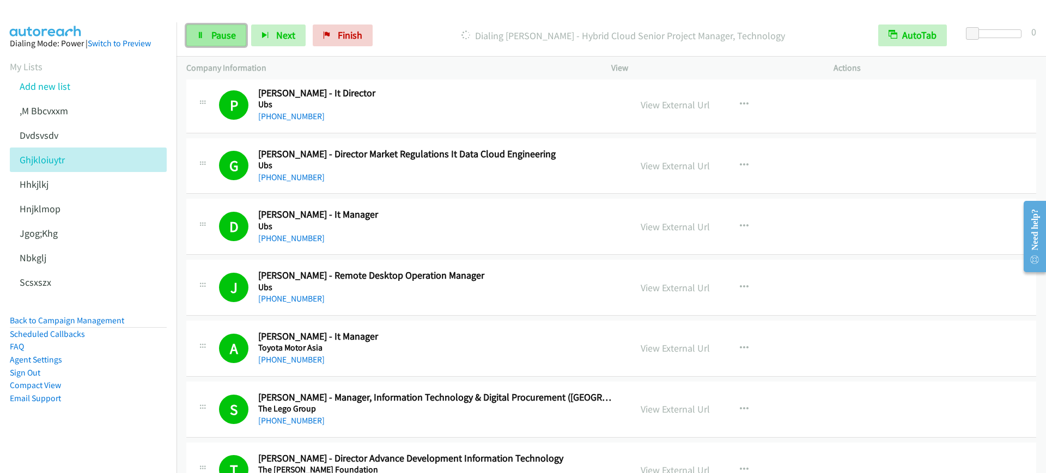
click at [221, 27] on link "Pause" at bounding box center [216, 36] width 60 height 22
